Goal: Information Seeking & Learning: Learn about a topic

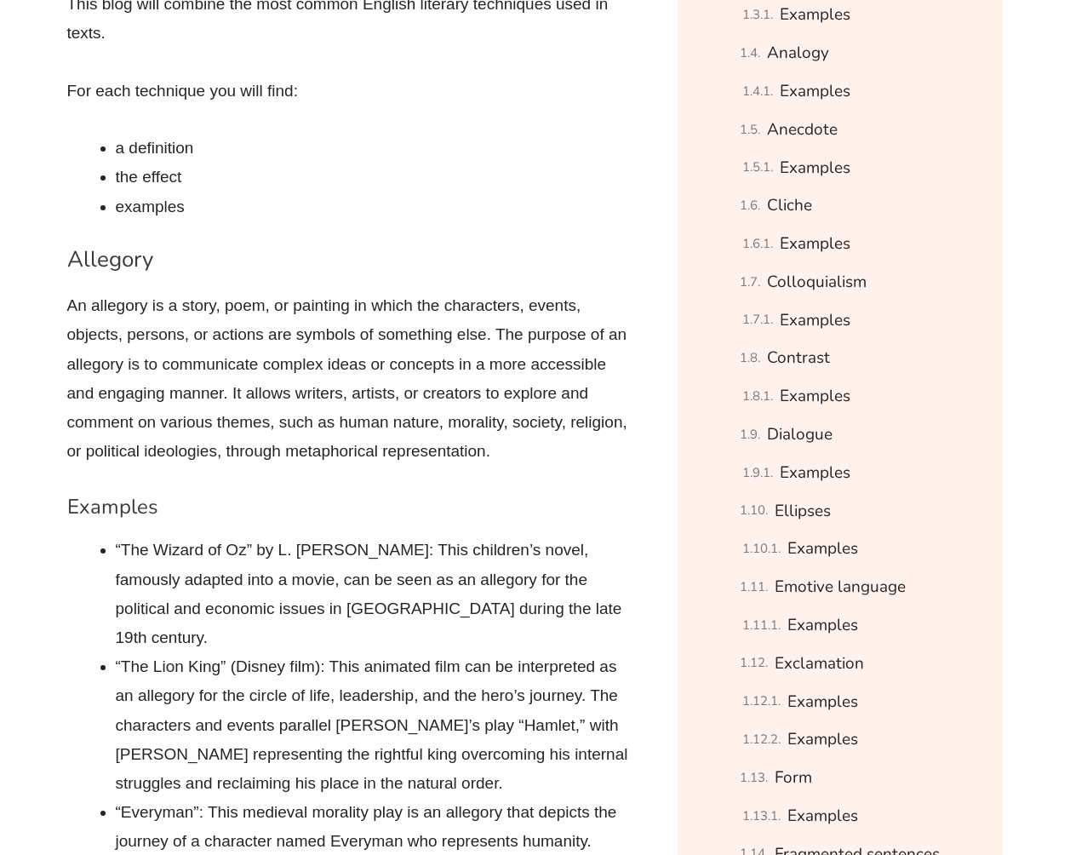
scroll to position [1533, 0]
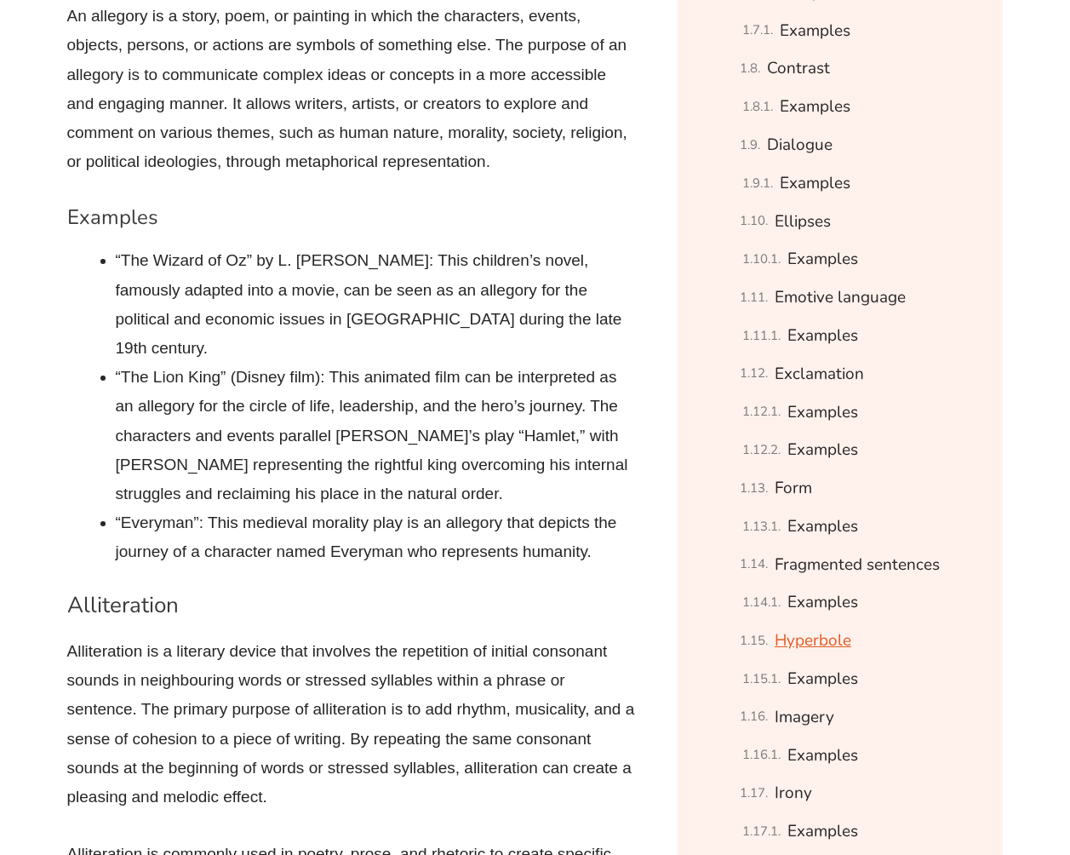
click at [808, 644] on link "Hyperbole" at bounding box center [813, 641] width 77 height 30
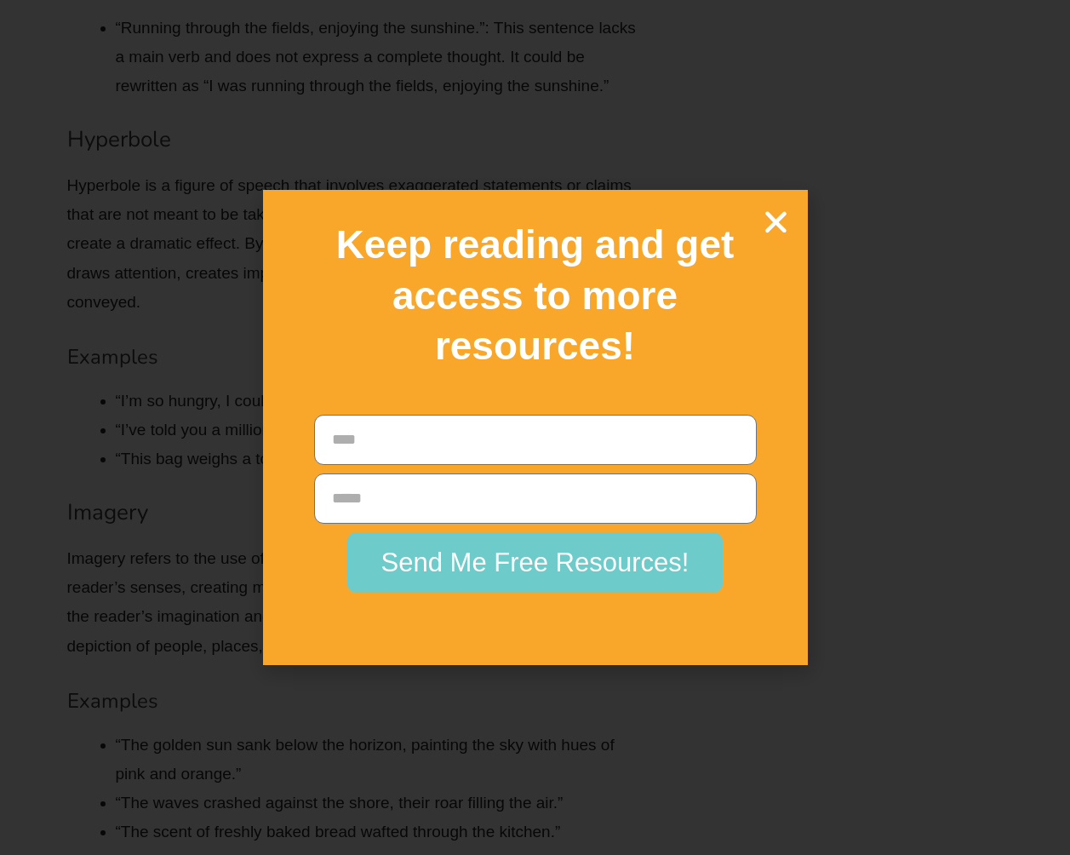
scroll to position [7878, 0]
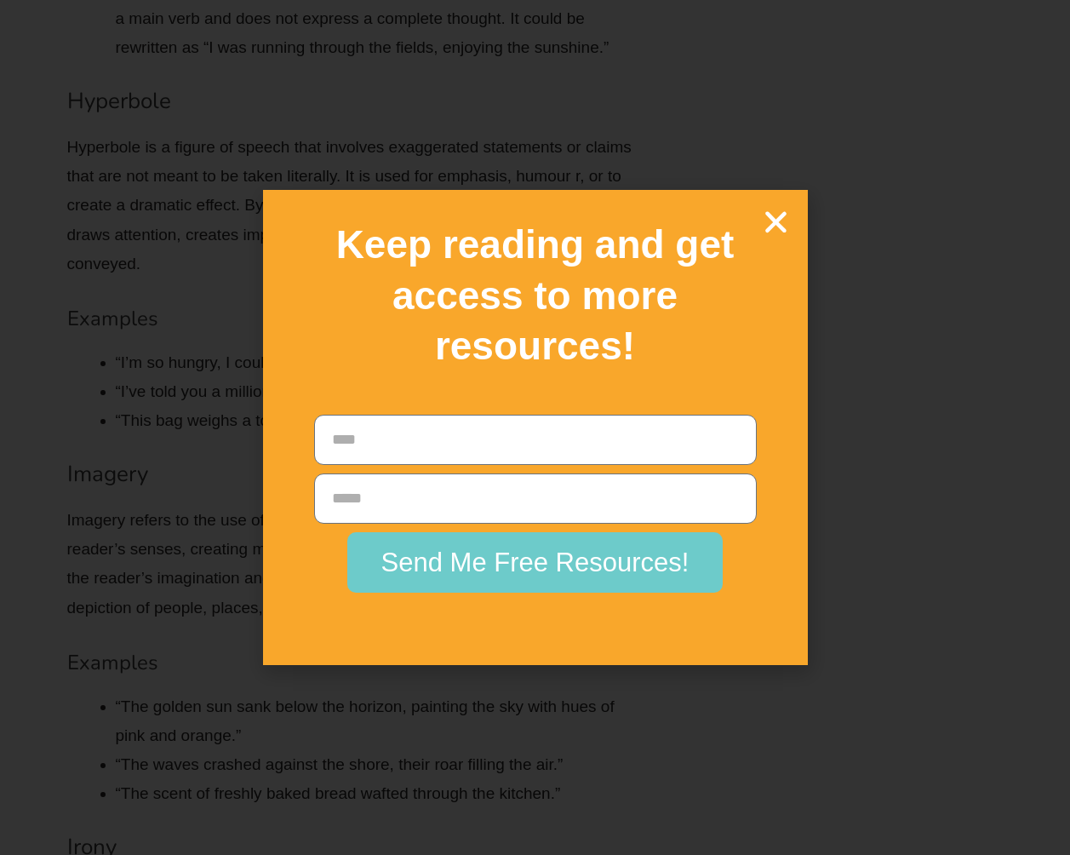
click at [783, 227] on icon "Close" at bounding box center [776, 222] width 30 height 30
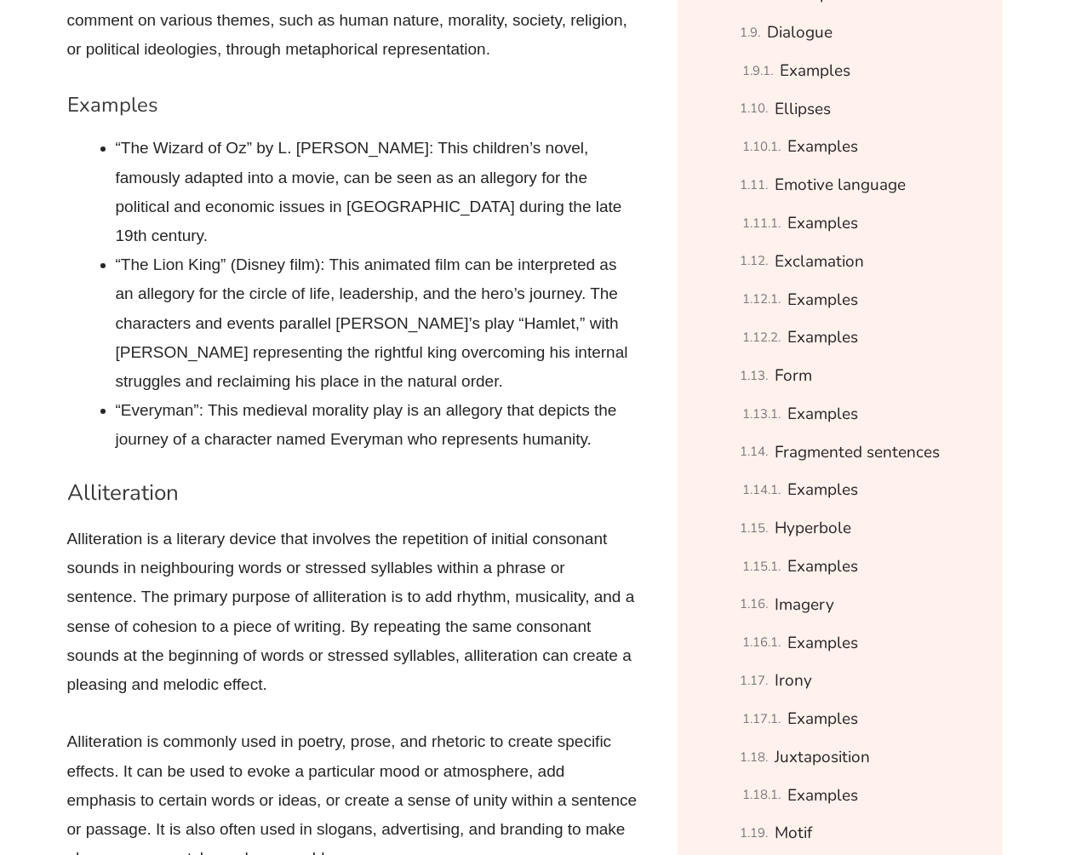
scroll to position [1618, 0]
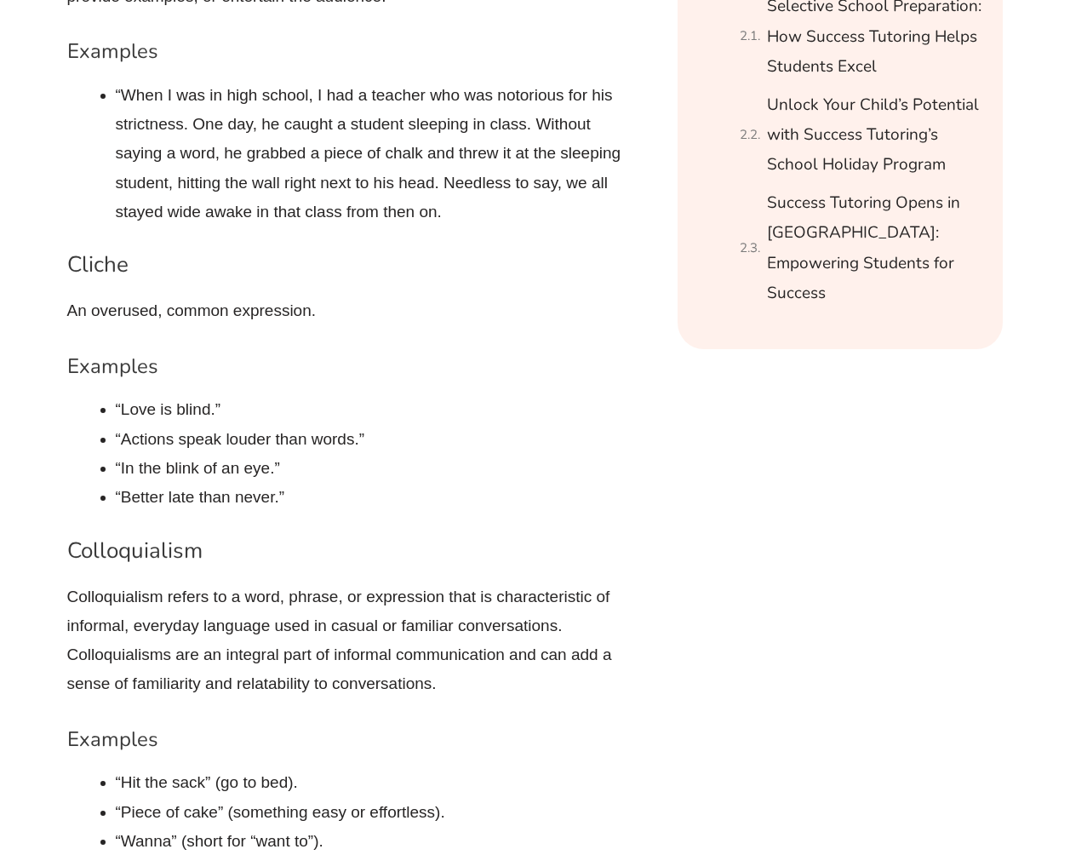
scroll to position [4088, 0]
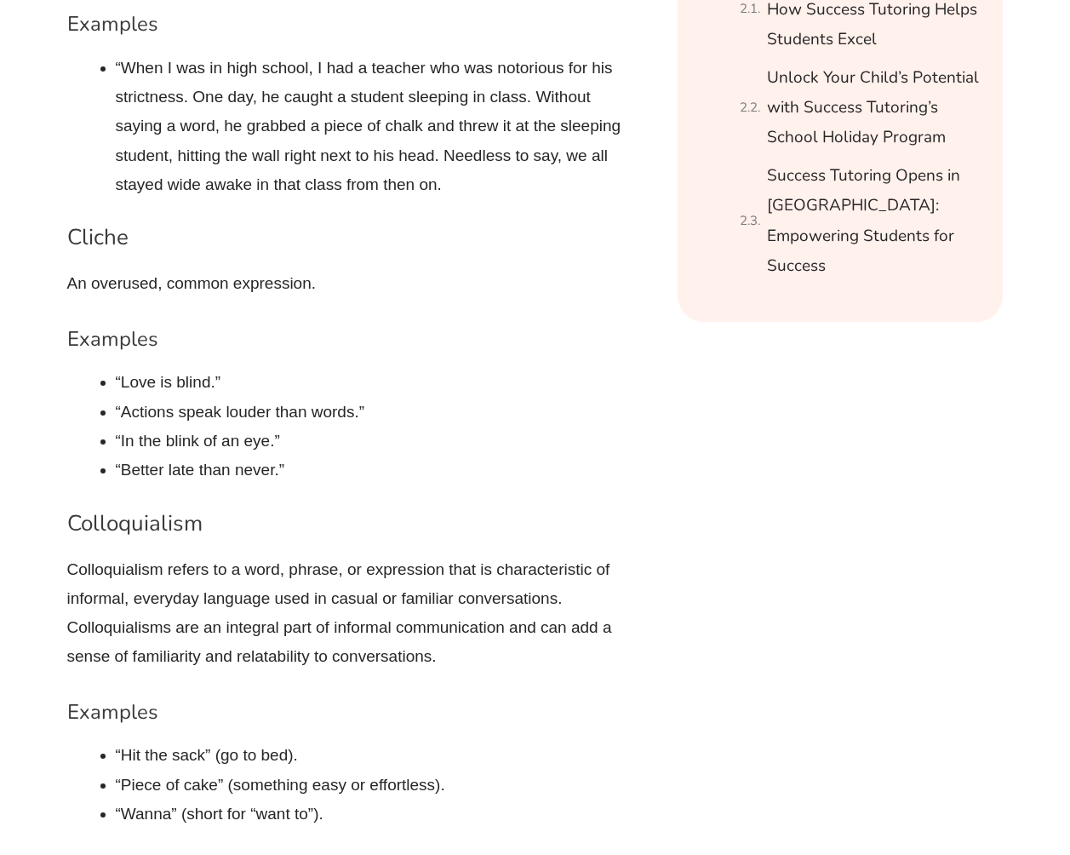
drag, startPoint x: 297, startPoint y: 305, endPoint x: 295, endPoint y: 334, distance: 29.1
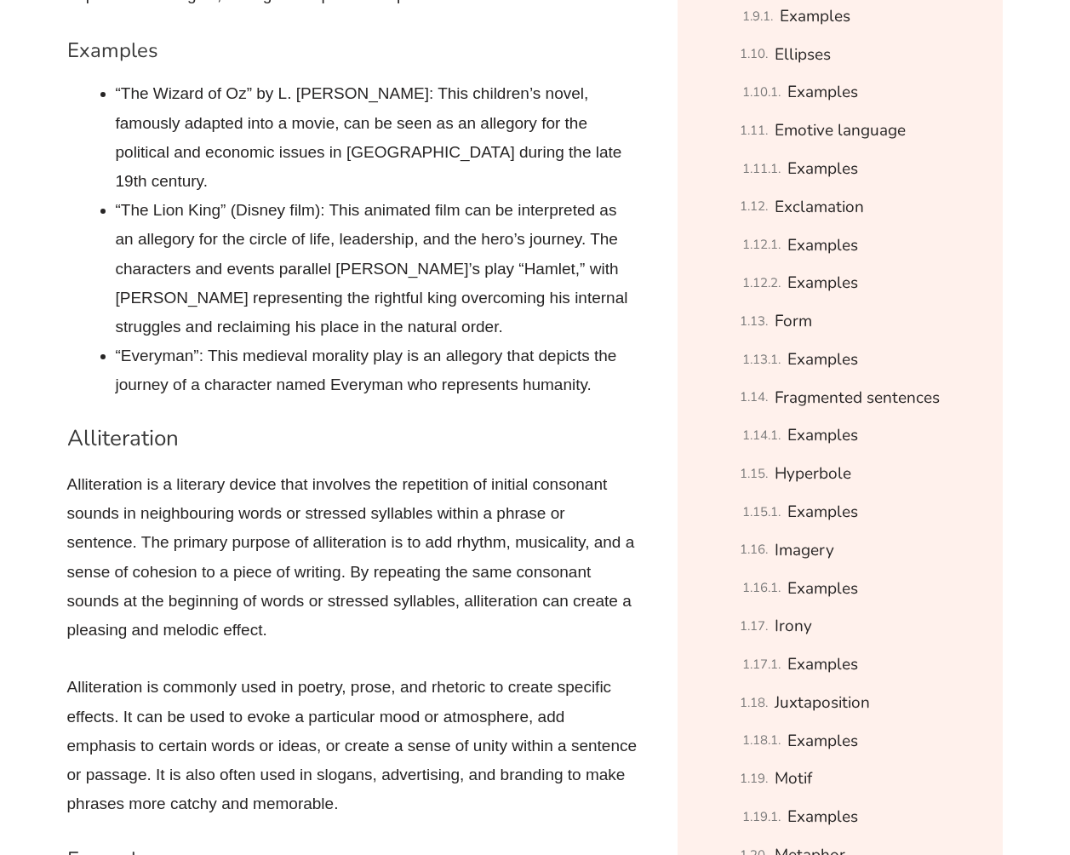
scroll to position [1788, 0]
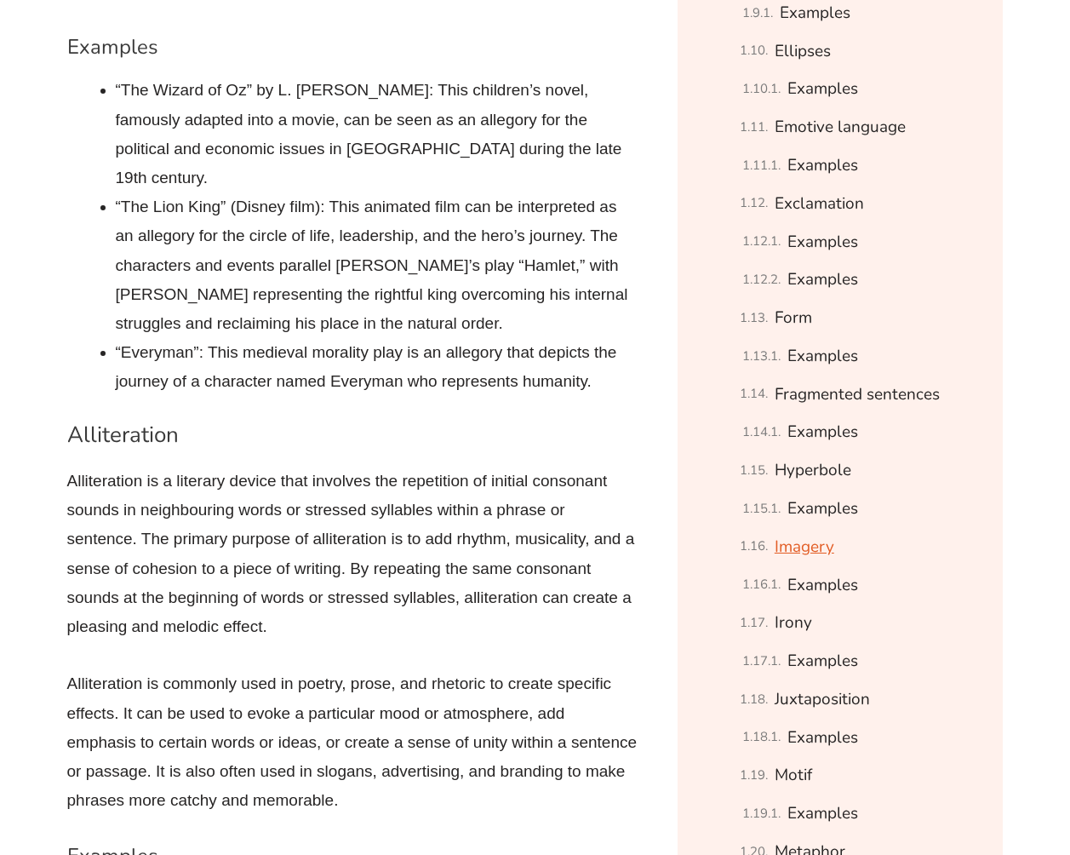
click at [795, 548] on link "Imagery" at bounding box center [805, 547] width 60 height 30
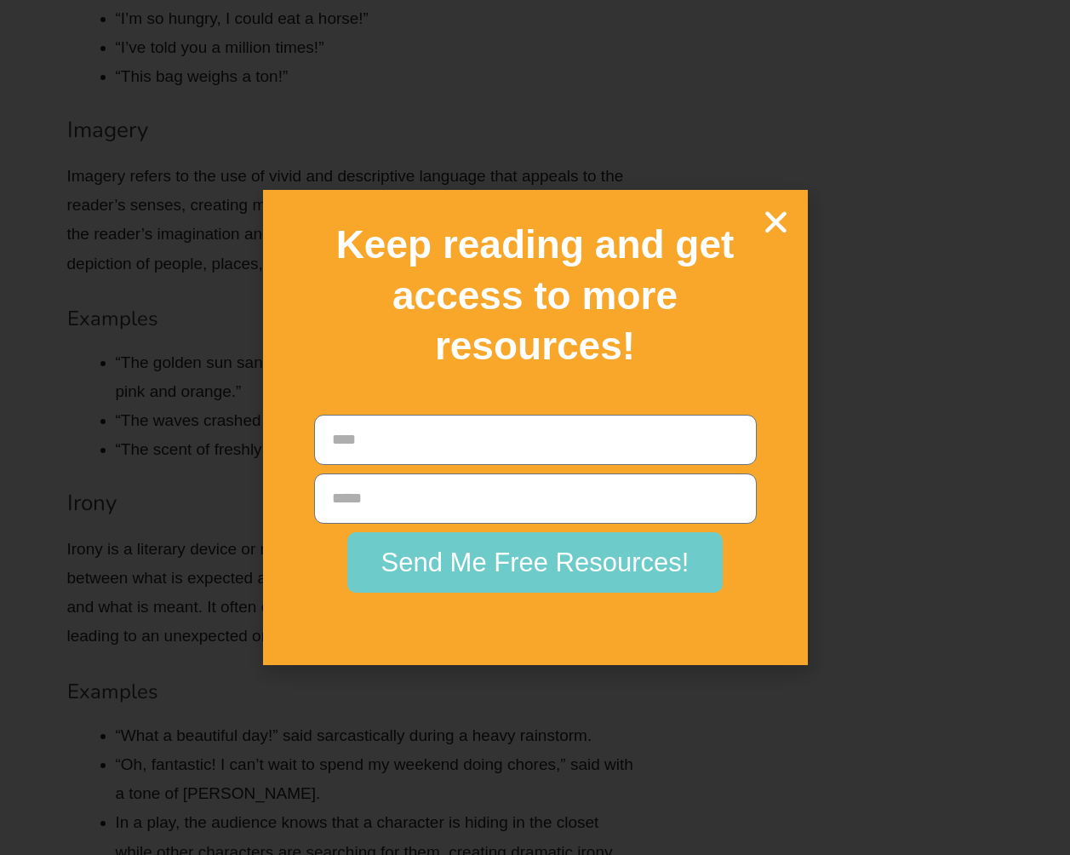
scroll to position [8251, 0]
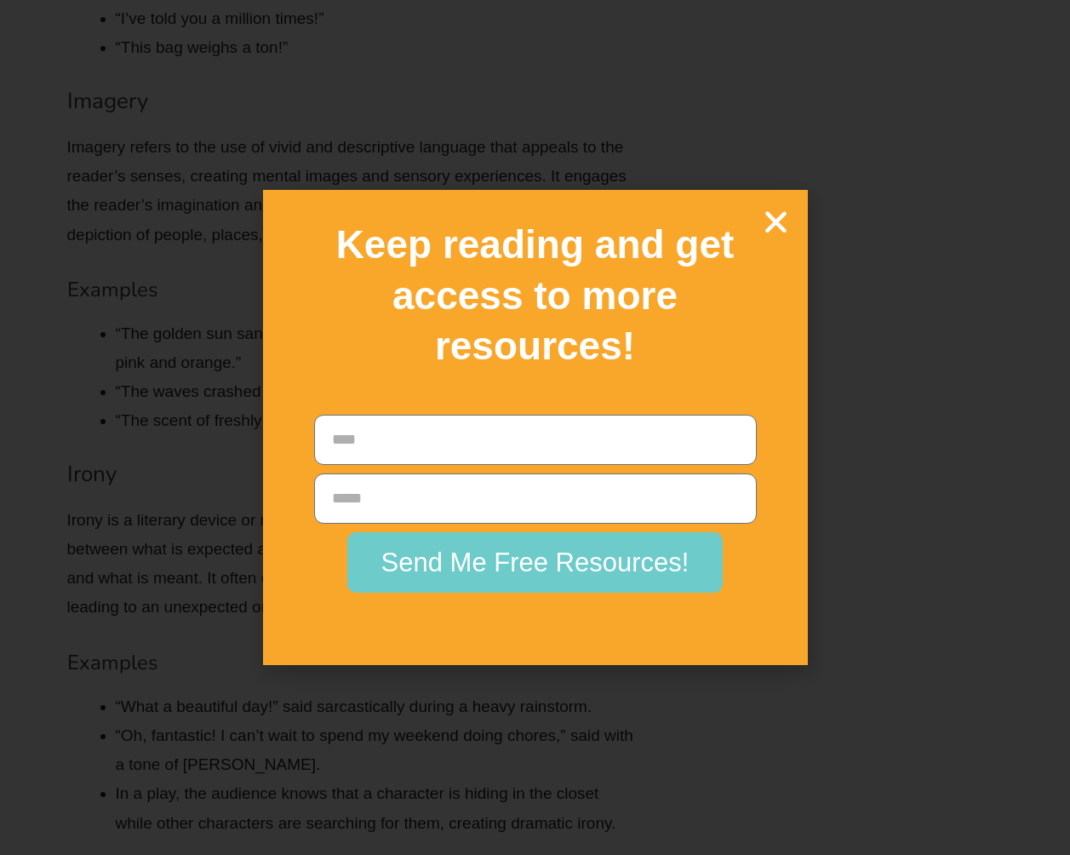
click at [774, 228] on icon "Close" at bounding box center [776, 222] width 30 height 30
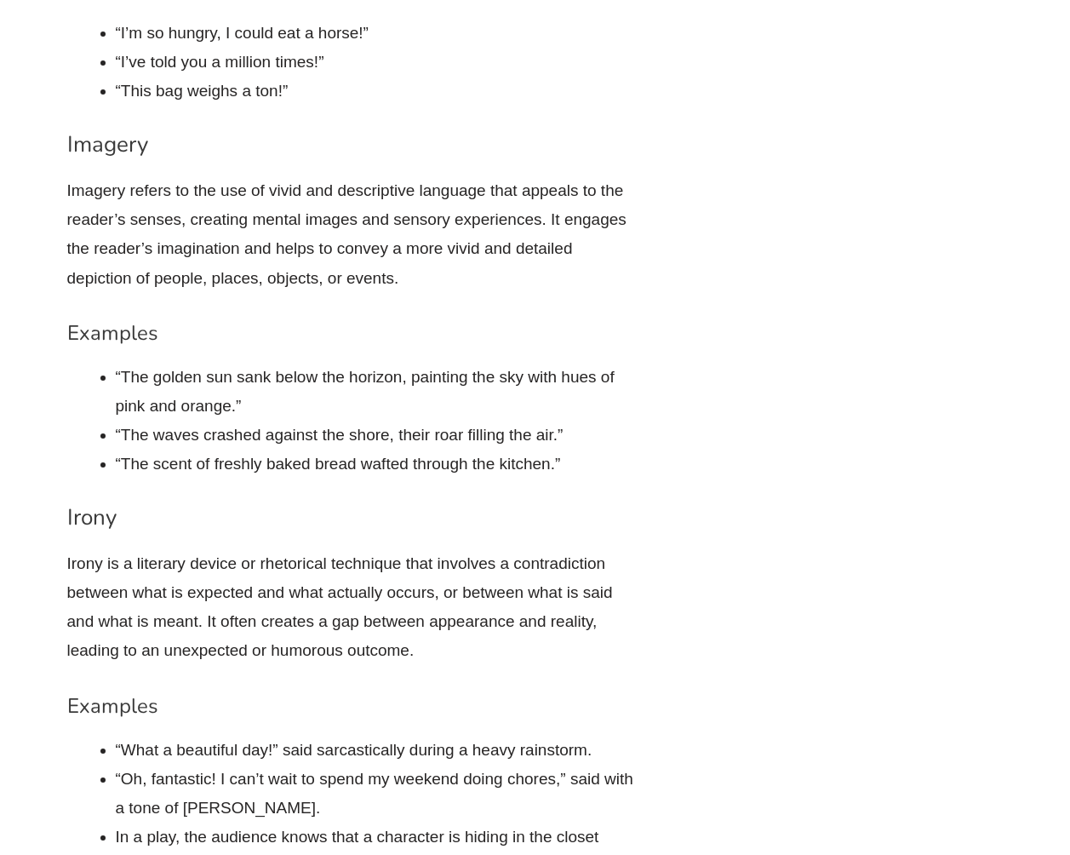
scroll to position [8081, 0]
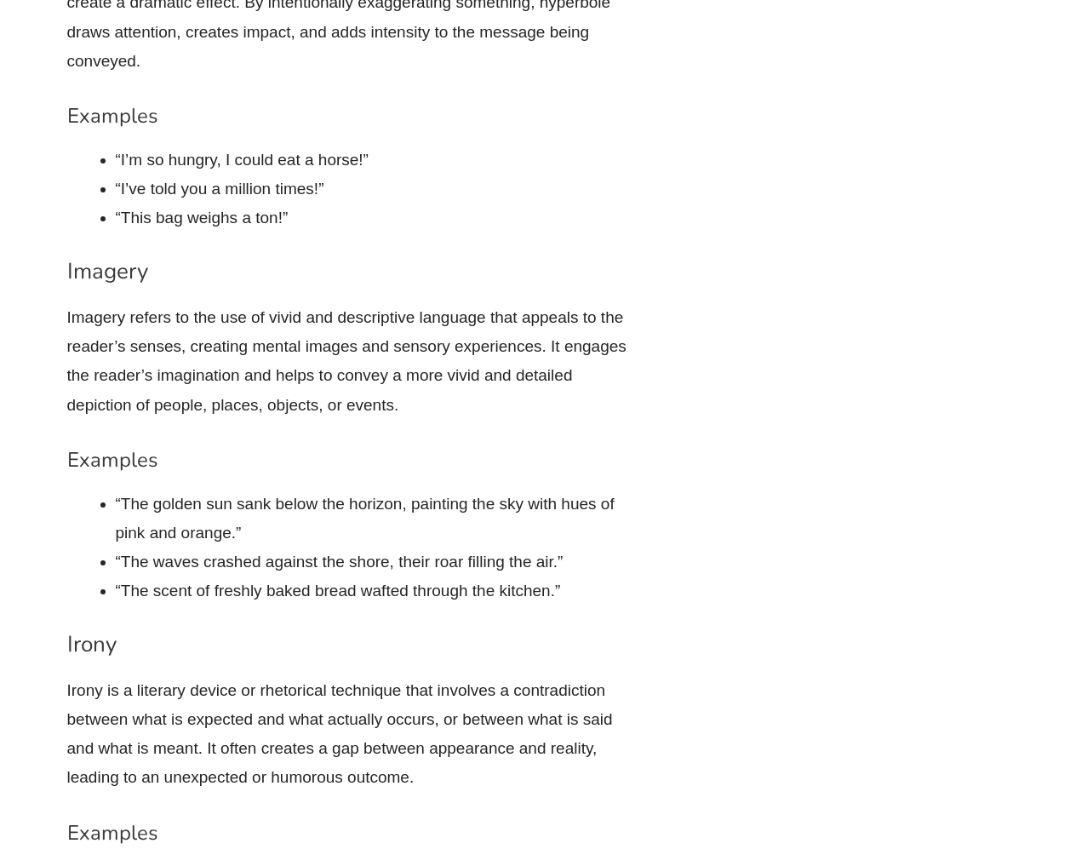
click at [614, 548] on li "“The waves crashed against the shore, their roar filling the air.”" at bounding box center [377, 562] width 522 height 29
drag, startPoint x: 542, startPoint y: 452, endPoint x: 0, endPoint y: 484, distance: 543.4
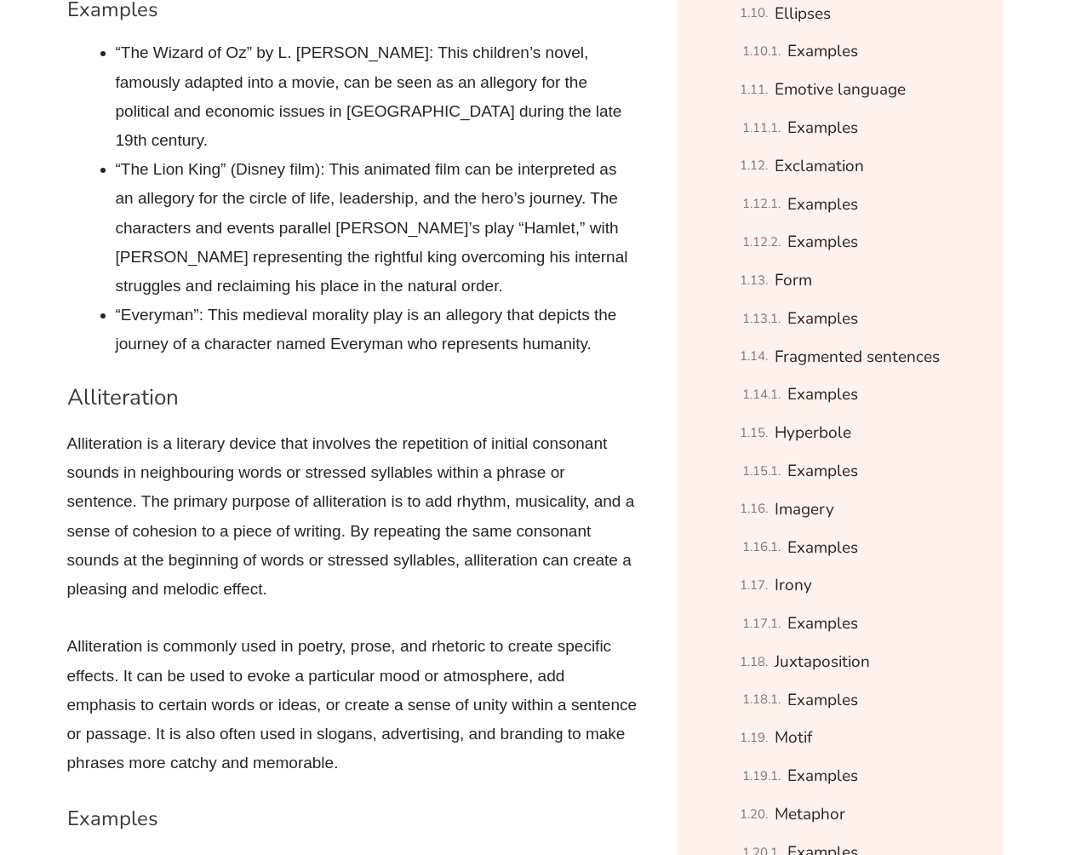
scroll to position [1788, 0]
